Goal: Task Accomplishment & Management: Use online tool/utility

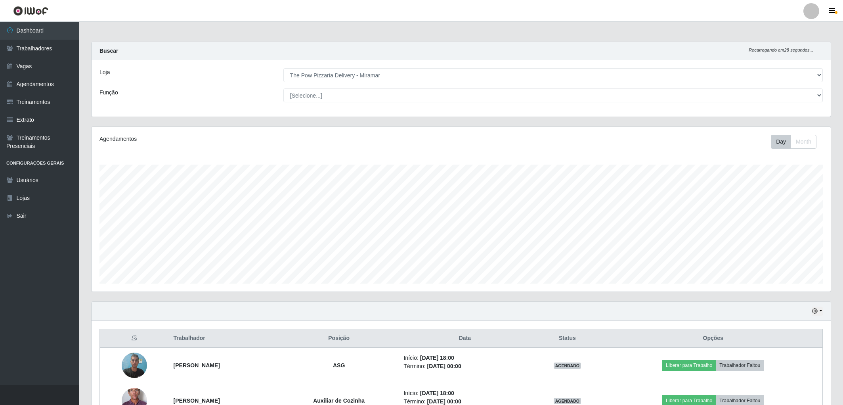
select select "322"
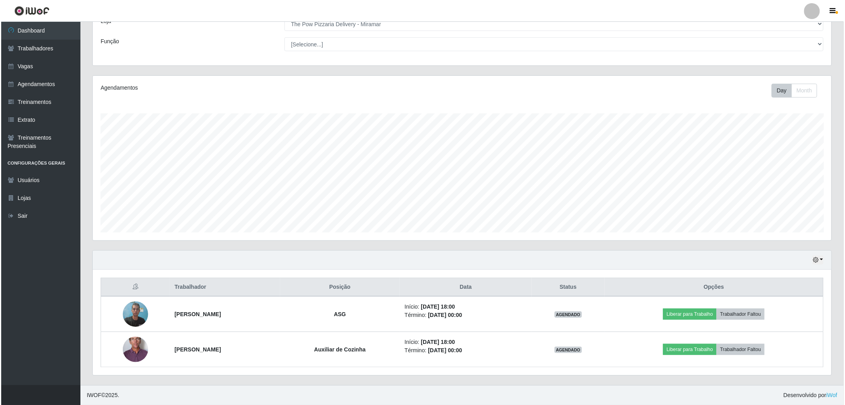
scroll to position [164, 739]
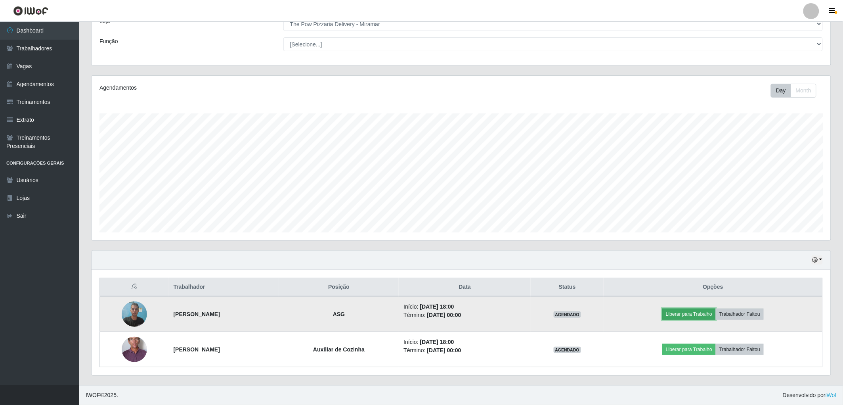
click at [697, 317] on button "Liberar para Trabalho" at bounding box center [689, 313] width 54 height 11
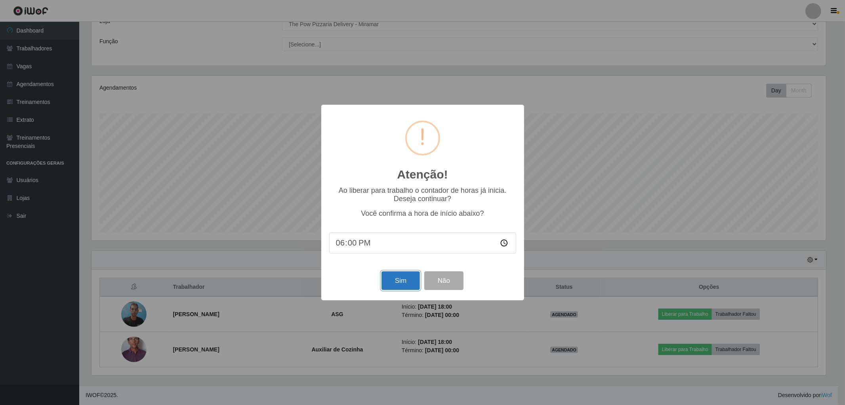
click at [403, 276] on button "Sim" at bounding box center [401, 280] width 38 height 19
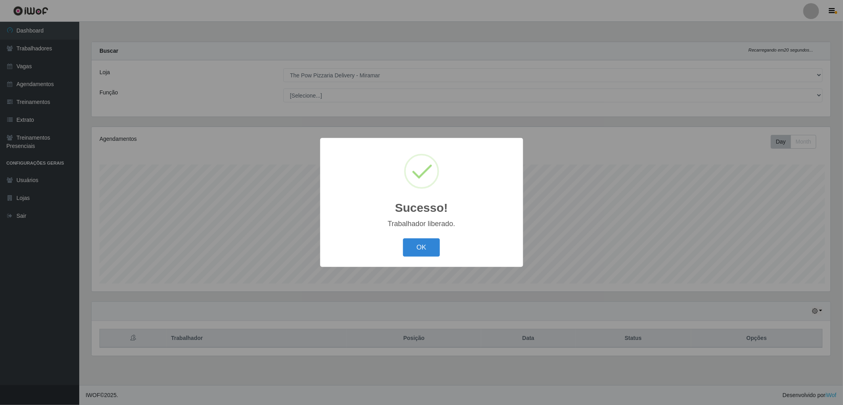
scroll to position [164, 742]
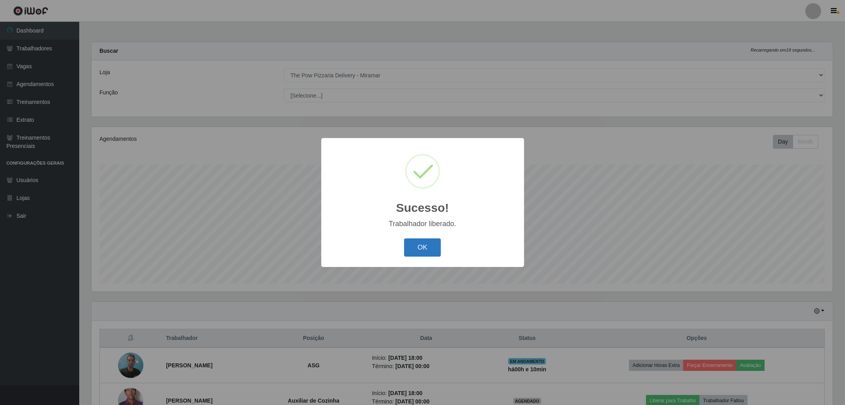
click at [415, 244] on button "OK" at bounding box center [422, 247] width 37 height 19
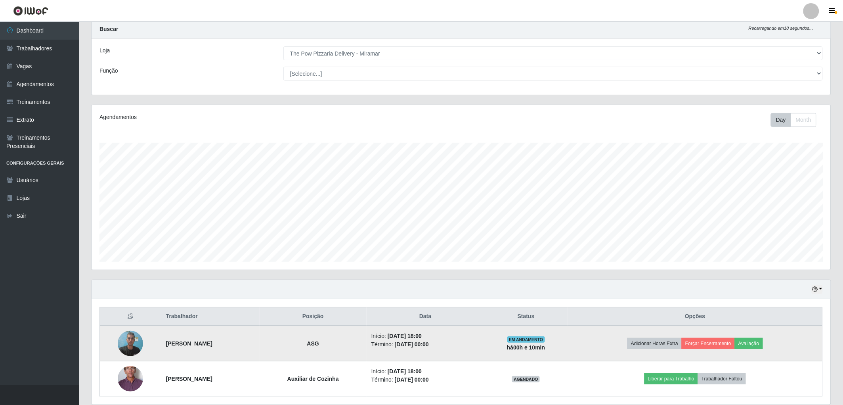
scroll to position [52, 0]
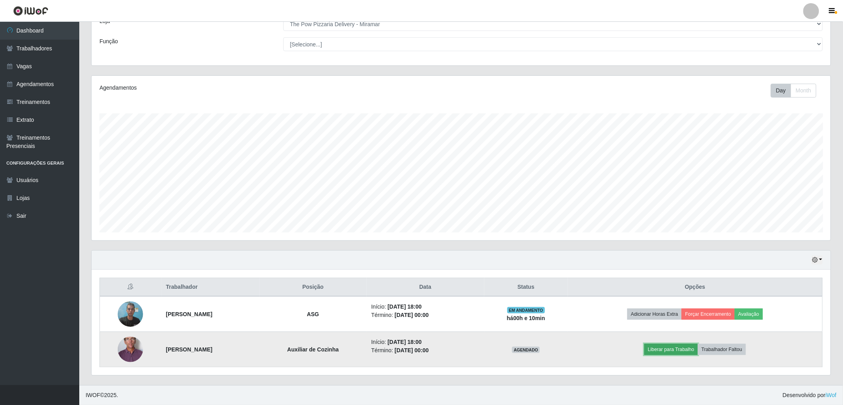
click at [698, 345] on button "Liberar para Trabalho" at bounding box center [671, 349] width 54 height 11
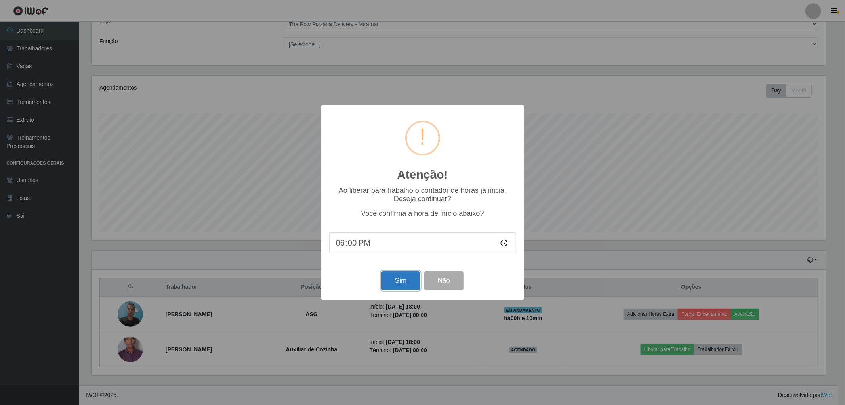
click at [397, 282] on button "Sim" at bounding box center [401, 280] width 38 height 19
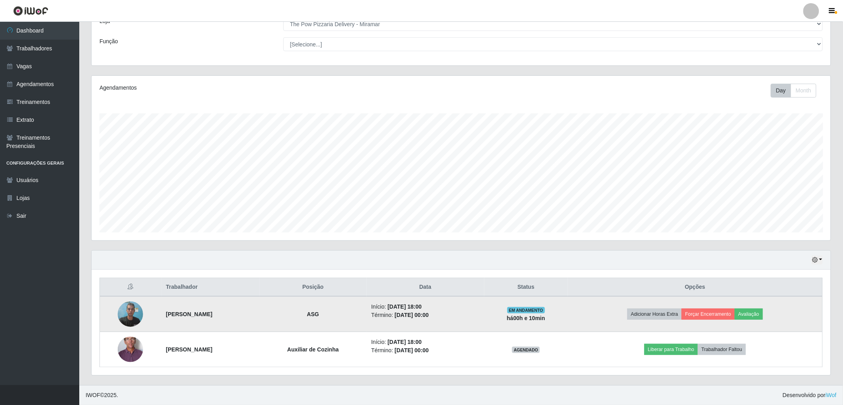
scroll to position [164, 742]
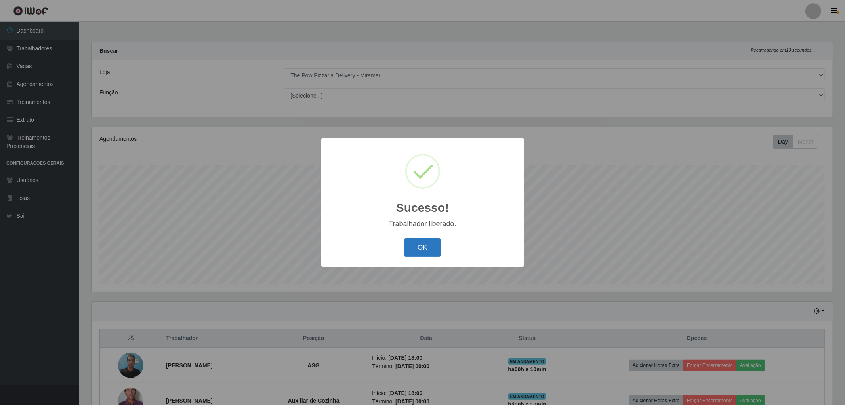
click at [423, 243] on button "OK" at bounding box center [422, 247] width 37 height 19
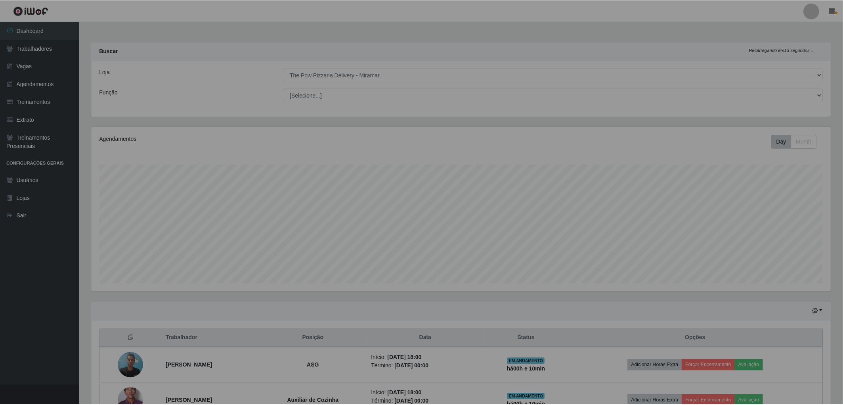
scroll to position [164, 739]
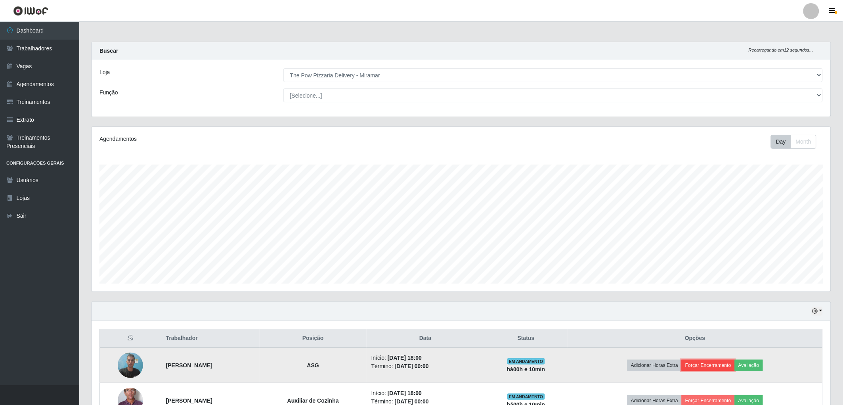
click at [715, 367] on button "Forçar Encerramento" at bounding box center [708, 365] width 53 height 11
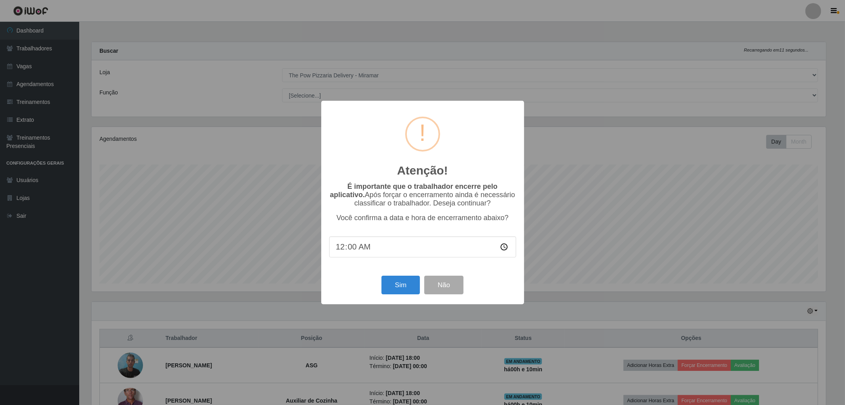
click at [390, 299] on div "Atenção! × É importante que o trabalhador encerre pelo aplicativo. Após forçar …" at bounding box center [422, 202] width 203 height 203
click at [393, 292] on button "Sim" at bounding box center [401, 284] width 38 height 19
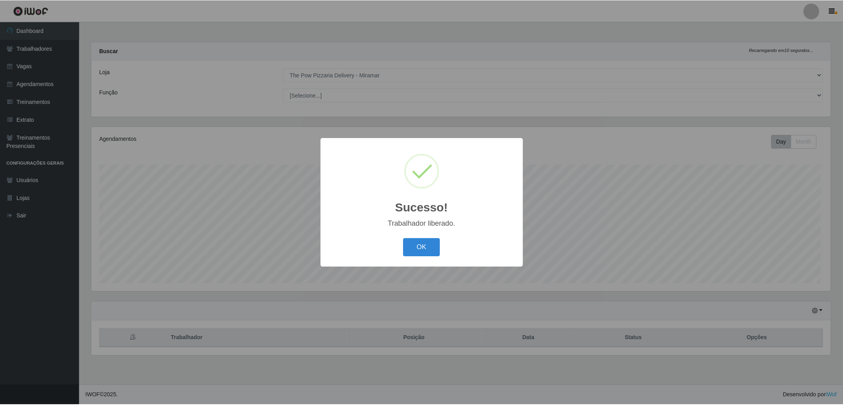
scroll to position [164, 742]
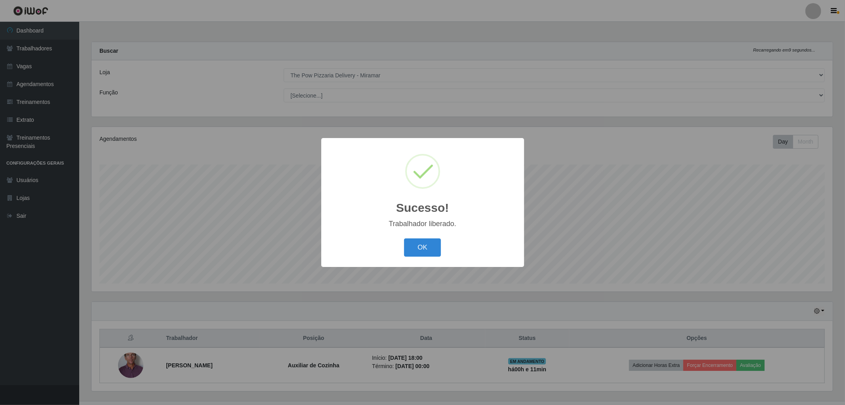
drag, startPoint x: 416, startPoint y: 245, endPoint x: 442, endPoint y: 247, distance: 26.2
click at [419, 245] on button "OK" at bounding box center [422, 247] width 37 height 19
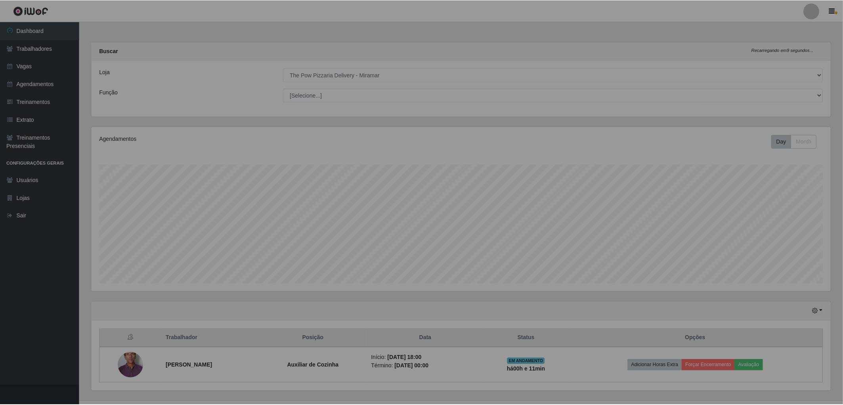
scroll to position [164, 739]
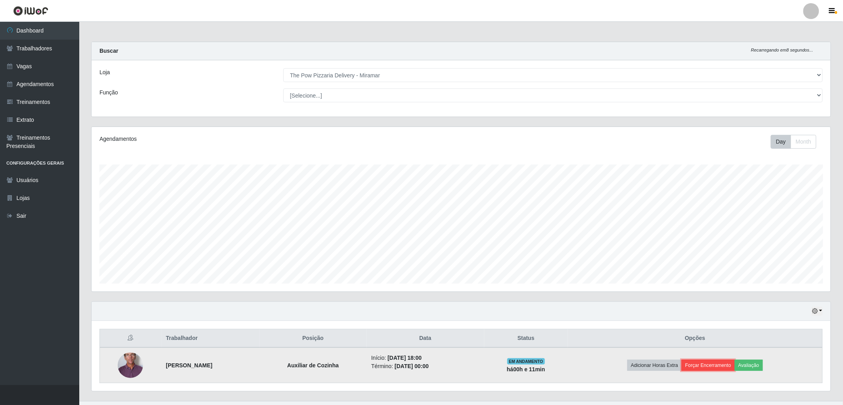
click at [707, 369] on button "Forçar Encerramento" at bounding box center [708, 365] width 53 height 11
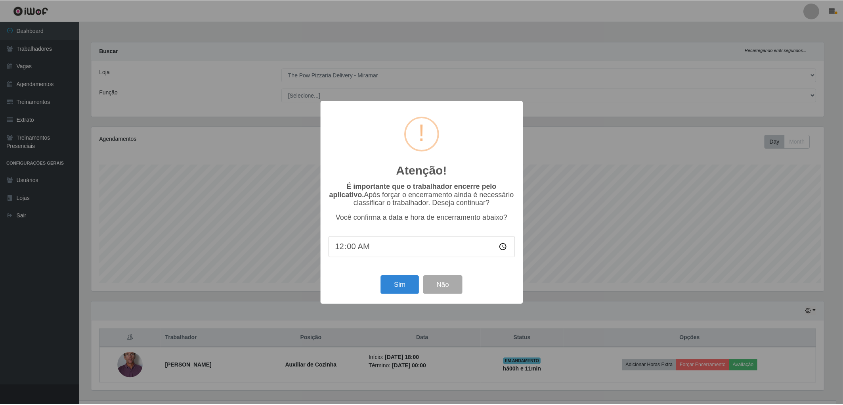
scroll to position [164, 734]
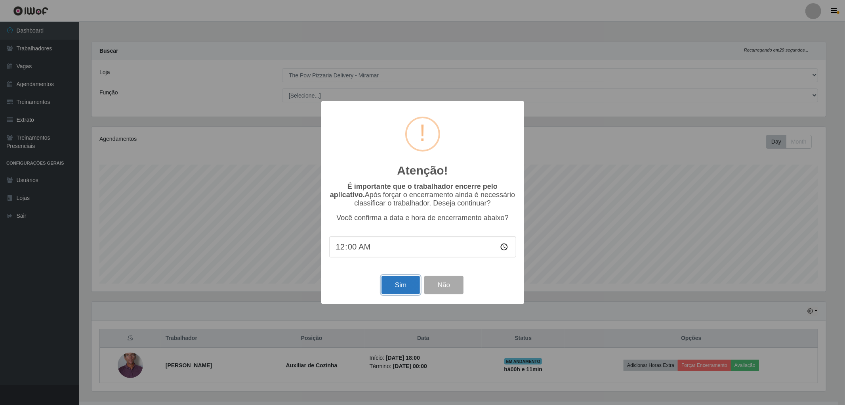
click at [394, 286] on button "Sim" at bounding box center [401, 284] width 38 height 19
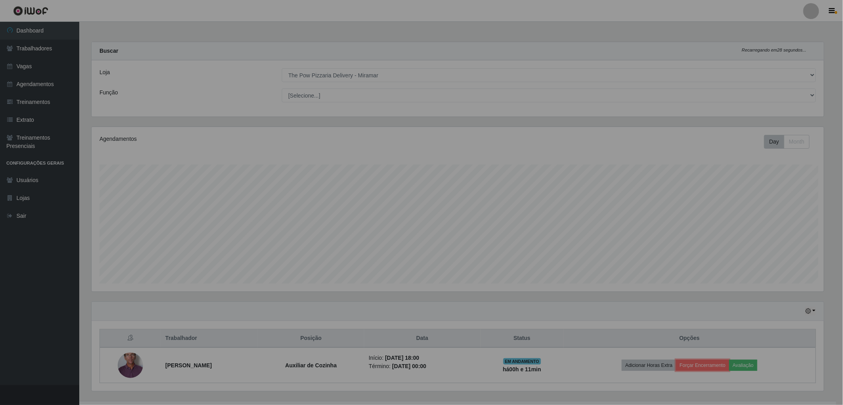
scroll to position [0, 0]
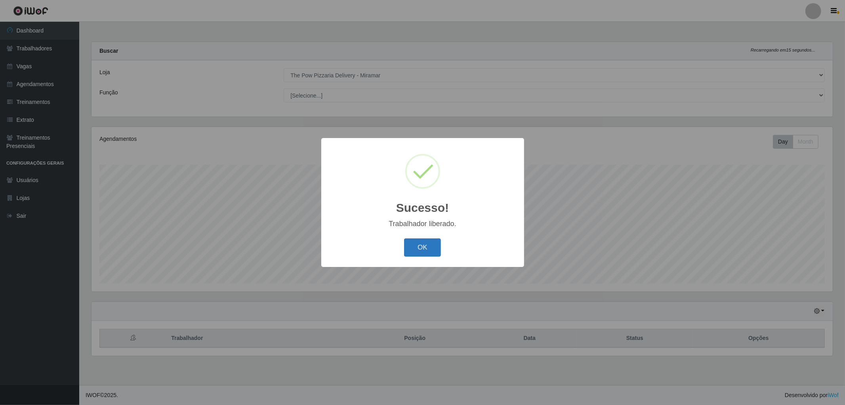
click at [432, 250] on button "OK" at bounding box center [422, 247] width 37 height 19
